Goal: Check status: Check status

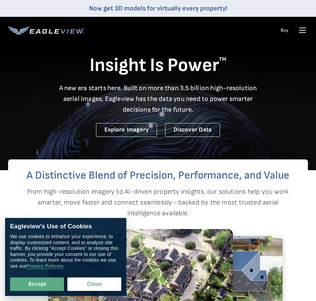
click at [286, 30] on link "Buy" at bounding box center [284, 30] width 8 height 6
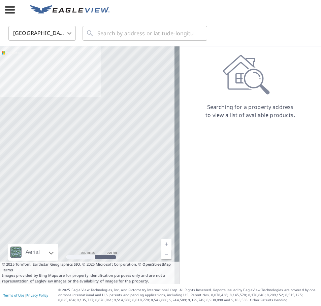
drag, startPoint x: 224, startPoint y: 90, endPoint x: 192, endPoint y: 101, distance: 34.0
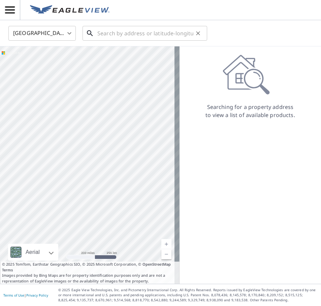
click at [141, 37] on input "text" at bounding box center [145, 33] width 96 height 19
click at [9, 11] on icon "button" at bounding box center [10, 10] width 12 height 12
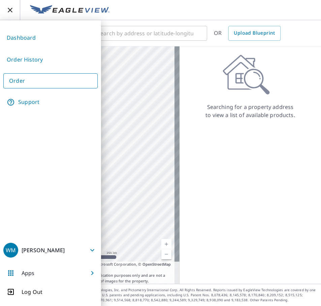
click at [22, 62] on link "Order History" at bounding box center [50, 59] width 94 height 16
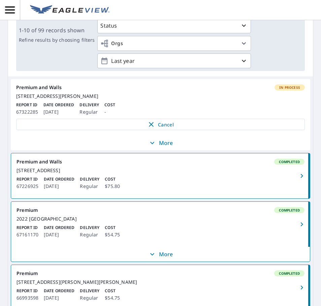
scroll to position [101, 0]
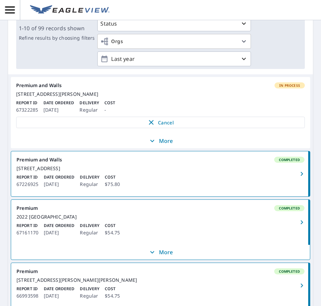
click at [154, 145] on p "More" at bounding box center [160, 141] width 25 height 8
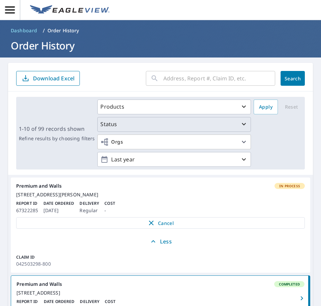
scroll to position [0, 0]
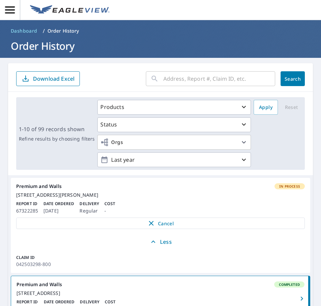
click at [205, 187] on div "Premium and Walls In Process" at bounding box center [160, 186] width 288 height 6
click at [289, 185] on span "In Process" at bounding box center [289, 186] width 29 height 5
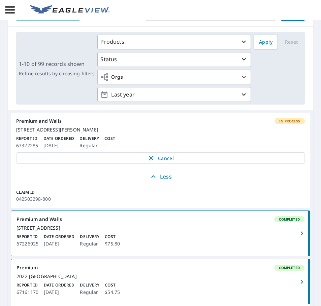
scroll to position [67, 0]
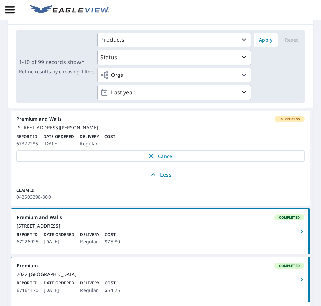
click at [57, 193] on div "Claim ID 042503298-800" at bounding box center [36, 194] width 51 height 24
click at [27, 137] on link "Premium and Walls In Process [STREET_ADDRESS][PERSON_NAME] Report ID 67322285 D…" at bounding box center [160, 139] width 299 height 57
click at [28, 140] on p "Report ID" at bounding box center [27, 137] width 22 height 6
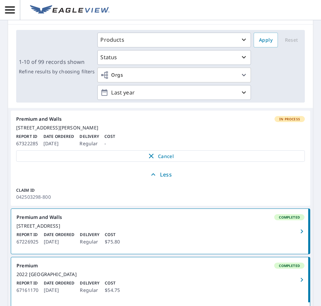
click at [45, 140] on p "Date Ordered" at bounding box center [58, 137] width 31 height 6
click at [46, 140] on p "Date Ordered" at bounding box center [58, 137] width 31 height 6
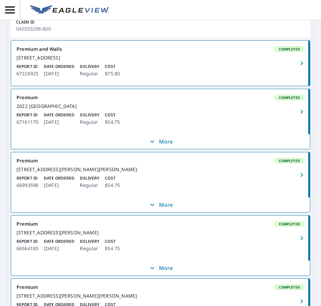
click at [154, 109] on div "2022 [GEOGRAPHIC_DATA]" at bounding box center [160, 106] width 288 height 6
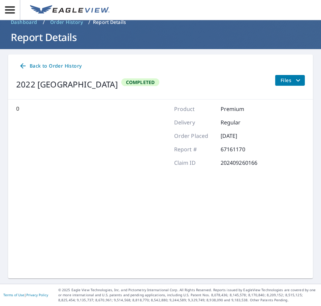
scroll to position [9, 0]
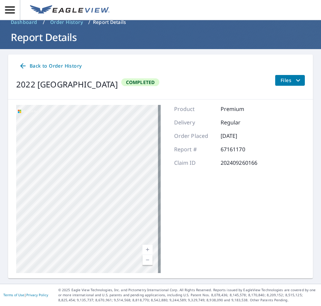
click at [23, 66] on icon at bounding box center [22, 65] width 5 height 5
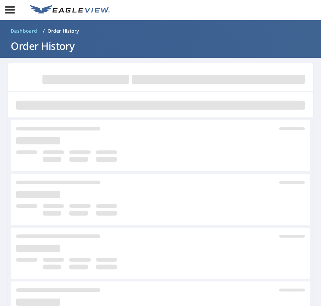
click at [9, 6] on icon "button" at bounding box center [10, 9] width 10 height 7
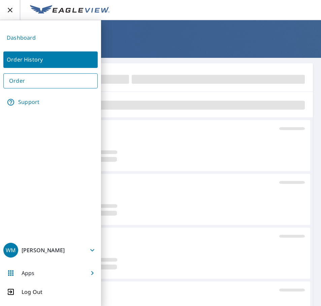
click at [26, 59] on link "Order History" at bounding box center [50, 59] width 94 height 16
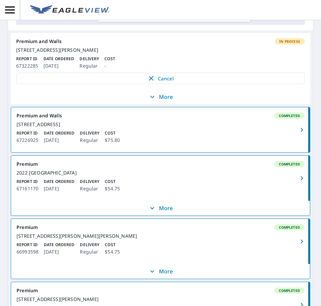
scroll to position [135, 0]
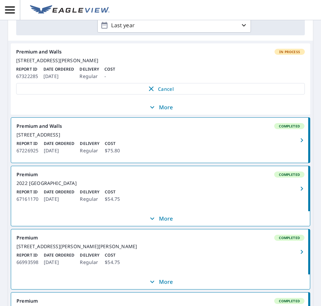
click at [77, 75] on div "Report ID 67322285 Date Ordered [DATE] Delivery Regular Cost -" at bounding box center [160, 73] width 288 height 14
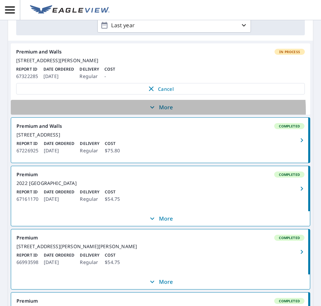
click at [152, 111] on icon "button" at bounding box center [152, 107] width 8 height 8
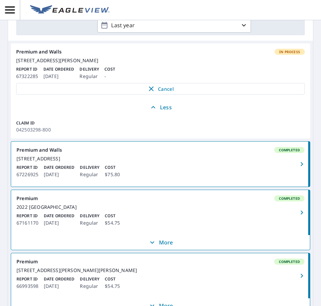
click at [80, 80] on p "Regular" at bounding box center [89, 76] width 20 height 8
click at [90, 80] on p "Regular" at bounding box center [89, 76] width 20 height 8
click at [97, 72] on p "Delivery" at bounding box center [89, 69] width 20 height 6
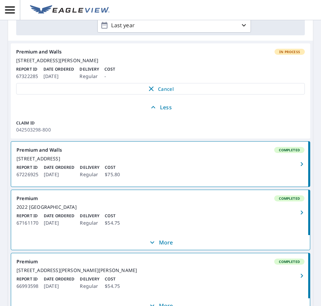
click at [97, 72] on p "Delivery" at bounding box center [89, 69] width 20 height 6
click at [114, 72] on p "Cost" at bounding box center [109, 69] width 10 height 6
click at [112, 72] on p "Cost" at bounding box center [109, 69] width 10 height 6
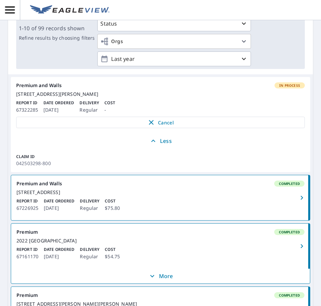
scroll to position [67, 0]
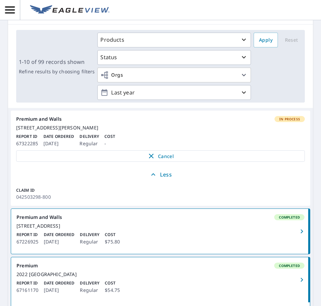
click at [210, 112] on link "Premium and Walls In Process [STREET_ADDRESS][PERSON_NAME] Report ID 67322285 D…" at bounding box center [160, 139] width 299 height 57
click at [221, 130] on div "[STREET_ADDRESS][PERSON_NAME]" at bounding box center [160, 128] width 288 height 6
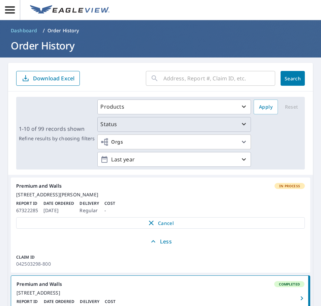
scroll to position [0, 0]
